Goal: Information Seeking & Learning: Learn about a topic

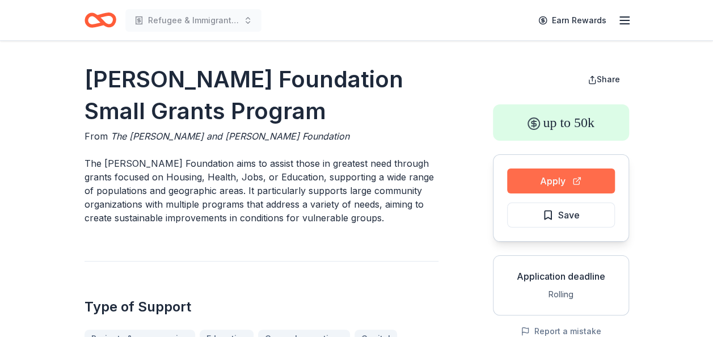
click at [539, 175] on button "Apply" at bounding box center [561, 181] width 108 height 25
drag, startPoint x: 308, startPoint y: 136, endPoint x: 223, endPoint y: 142, distance: 84.8
click at [223, 142] on div "From The Harry and Jeanette Weinberg Foundation" at bounding box center [262, 136] width 354 height 14
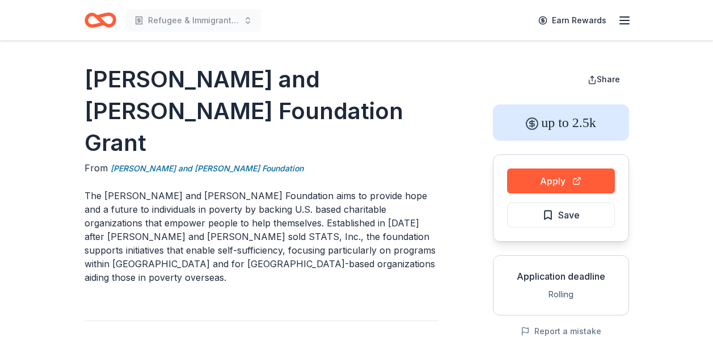
scroll to position [307, 0]
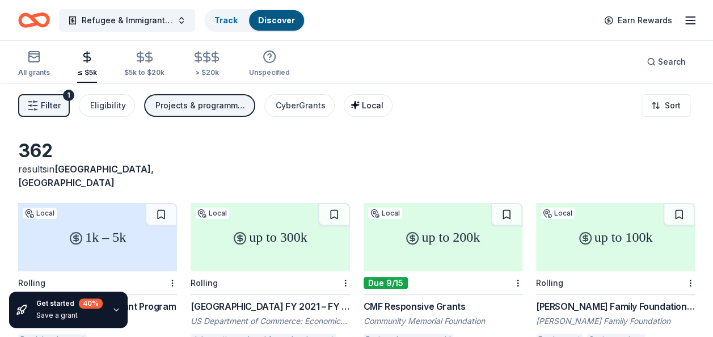
click at [372, 109] on span "Local" at bounding box center [373, 105] width 22 height 10
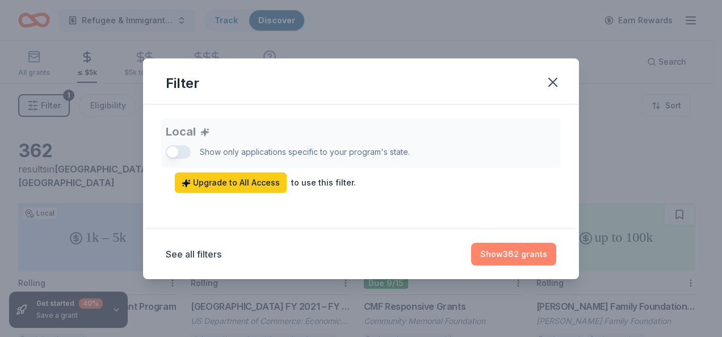
click at [509, 251] on button "Show 362 grants" at bounding box center [513, 254] width 85 height 23
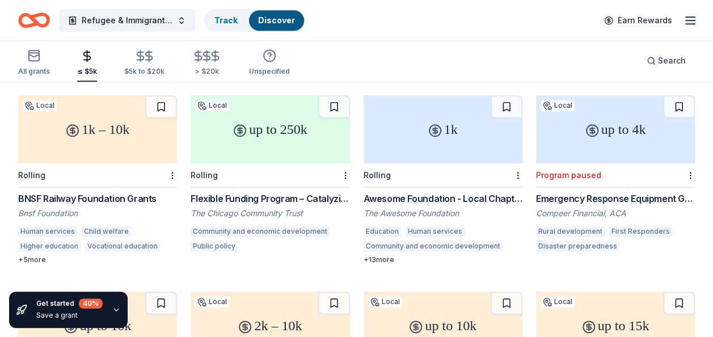
scroll to position [501, 0]
